Goal: Task Accomplishment & Management: Manage account settings

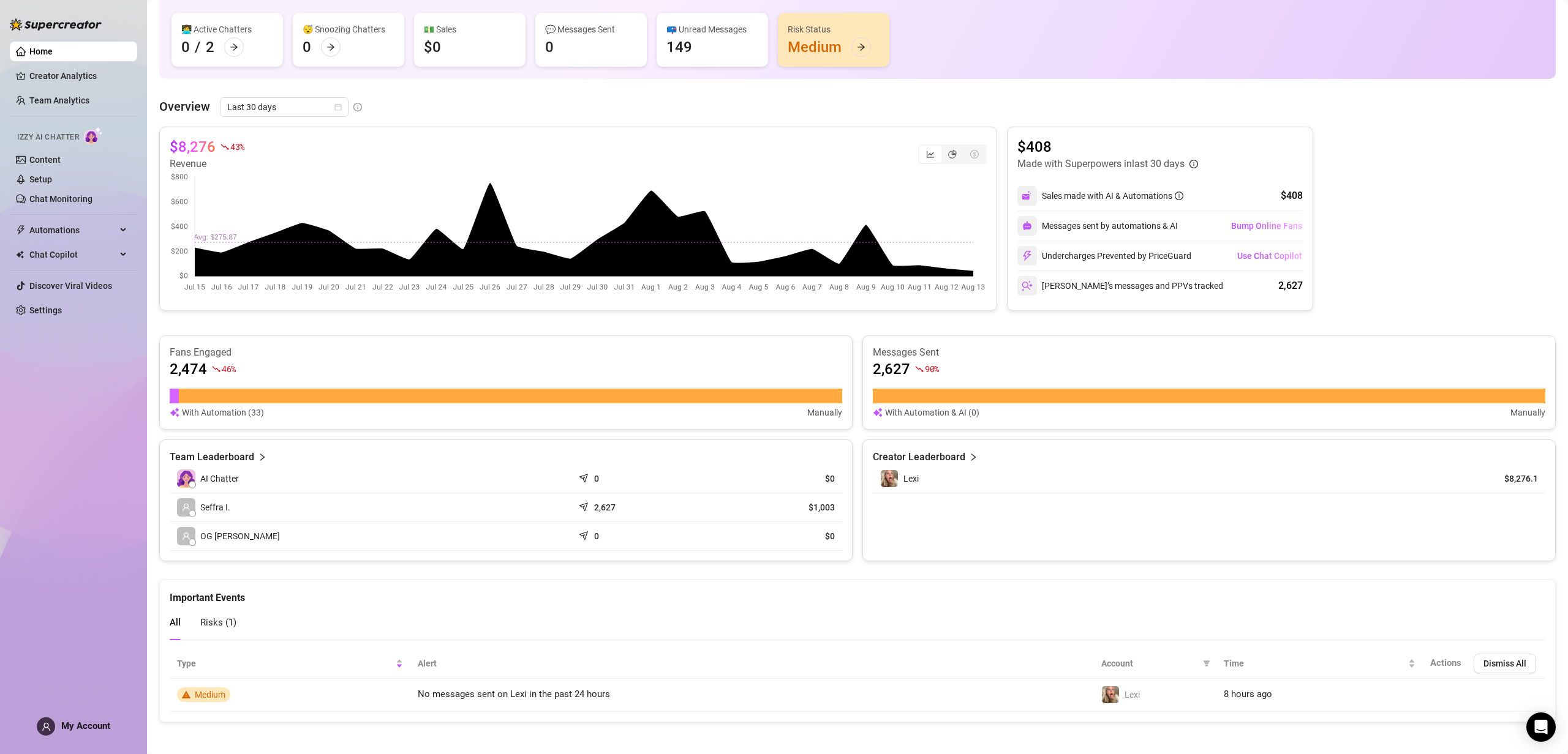
scroll to position [127, 0]
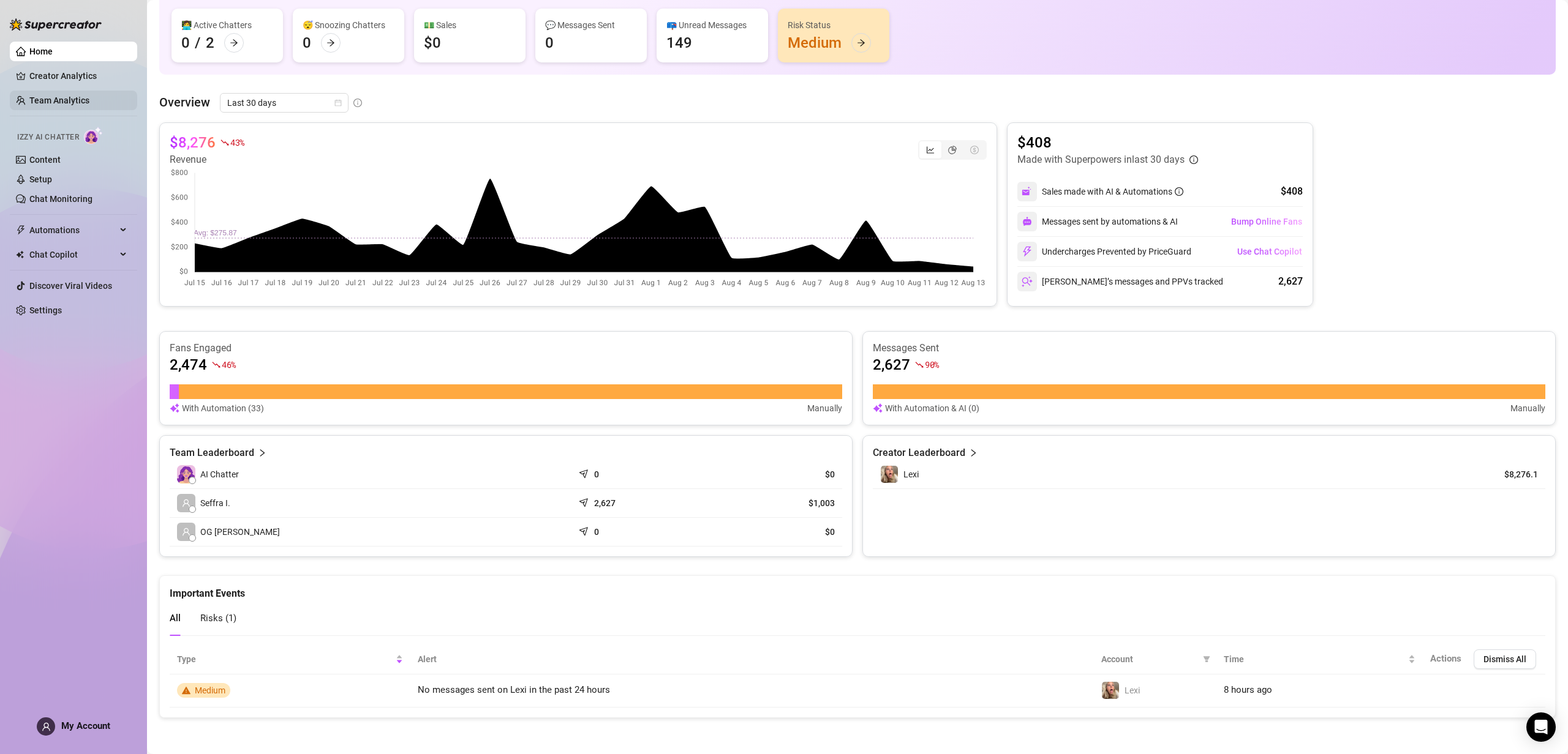
click at [71, 96] on link "Team Analytics" at bounding box center [59, 100] width 60 height 10
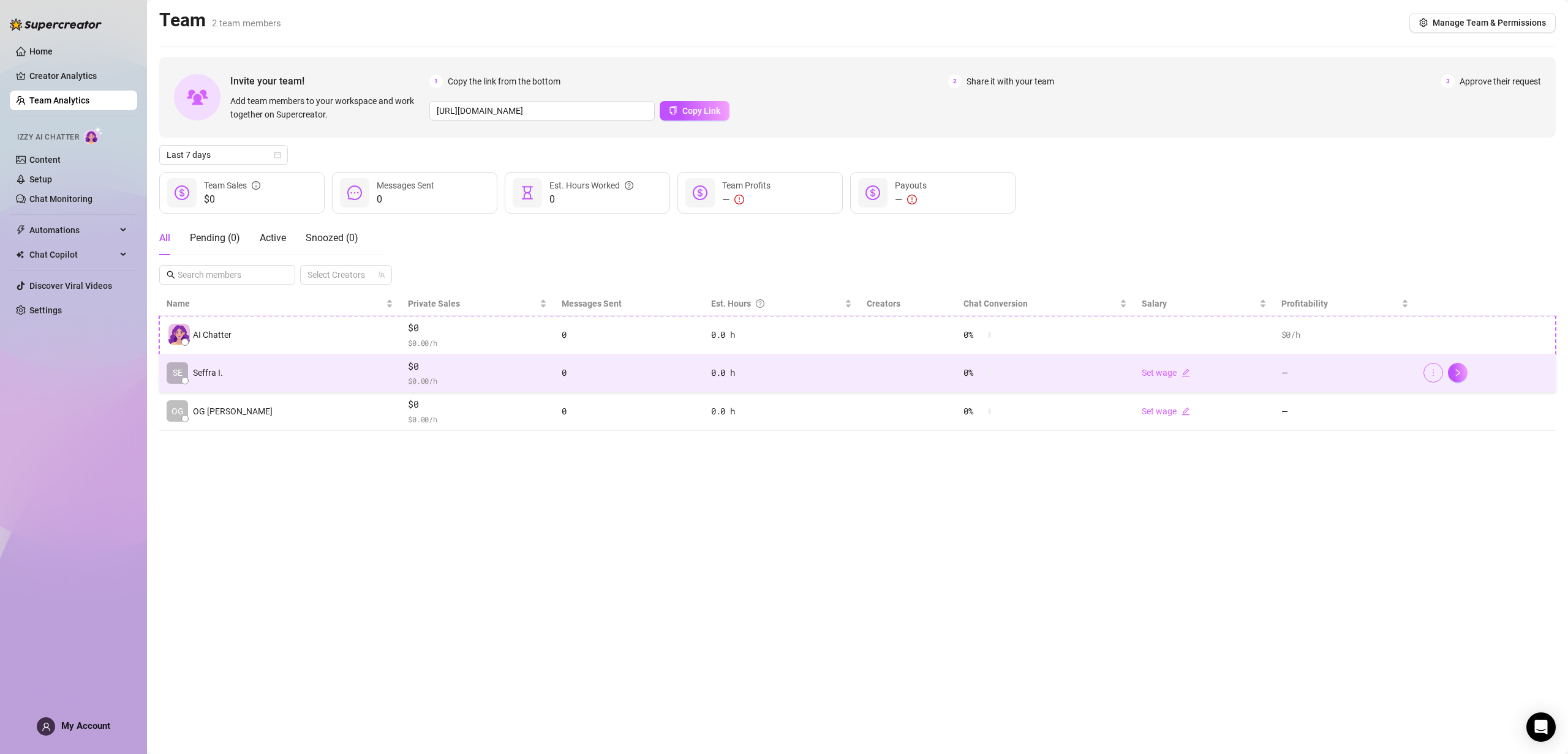
click at [1435, 369] on icon "more" at bounding box center [1433, 373] width 9 height 9
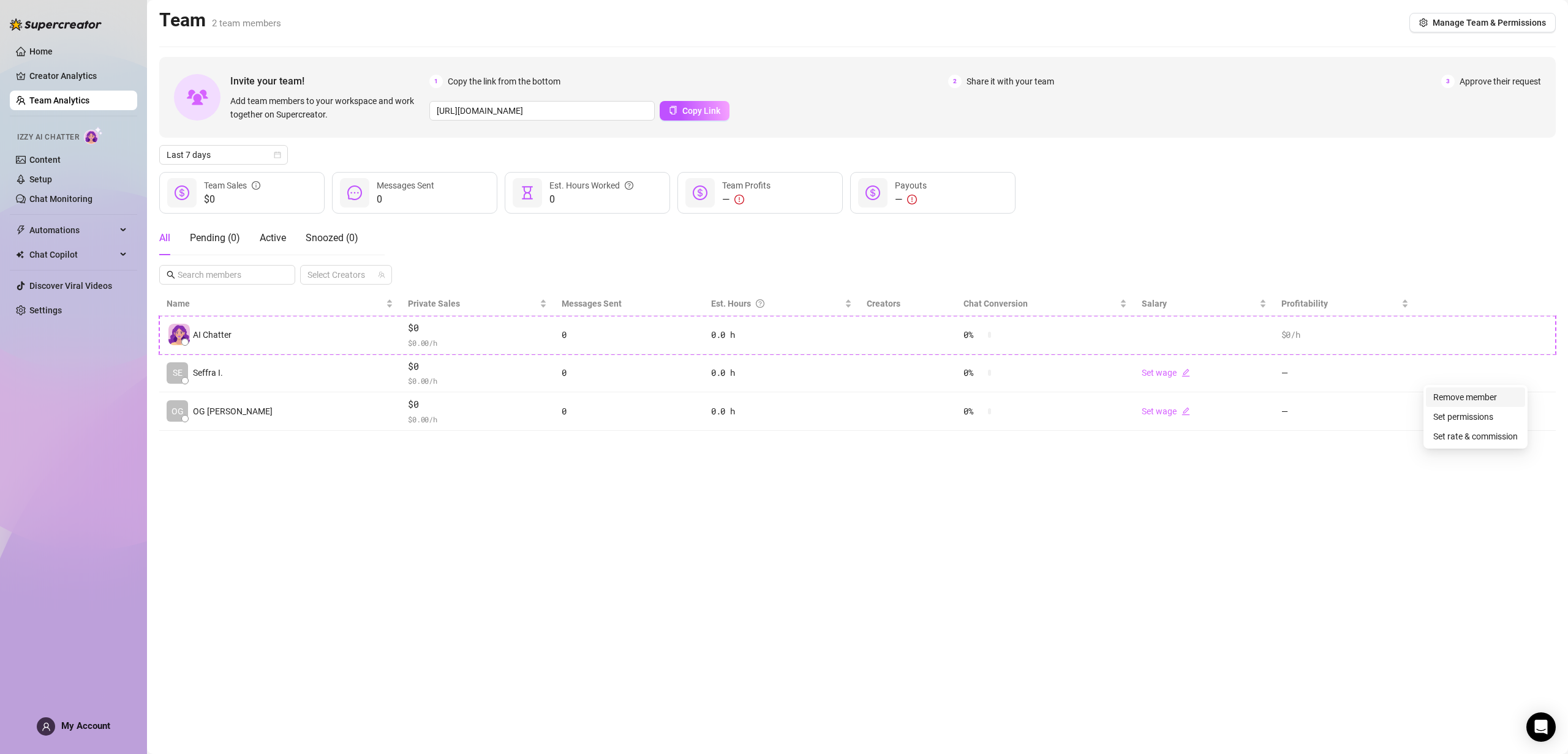
click at [1447, 396] on link "Remove member" at bounding box center [1465, 397] width 64 height 10
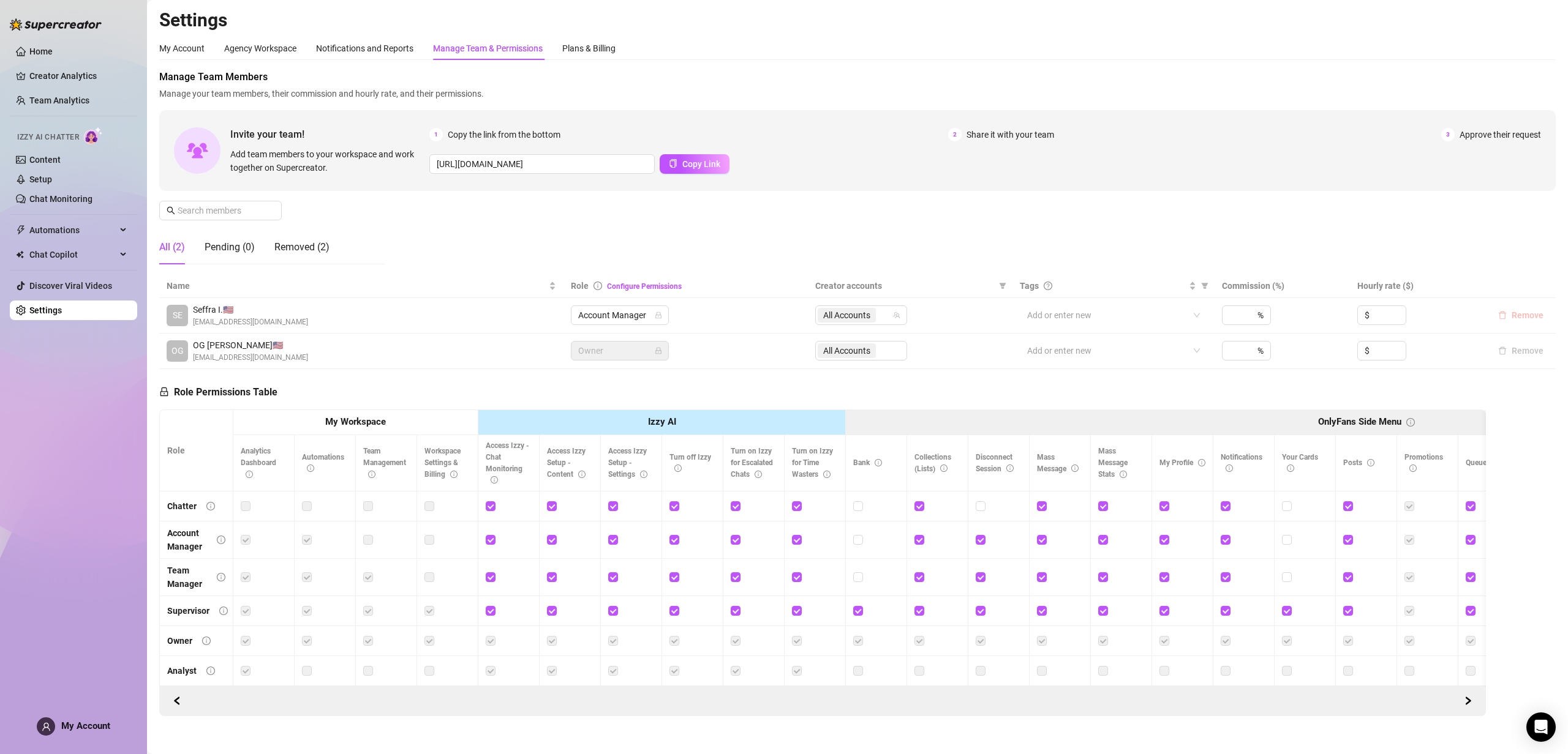
click at [1524, 318] on span "Remove" at bounding box center [1527, 315] width 32 height 10
